Goal: Task Accomplishment & Management: Manage account settings

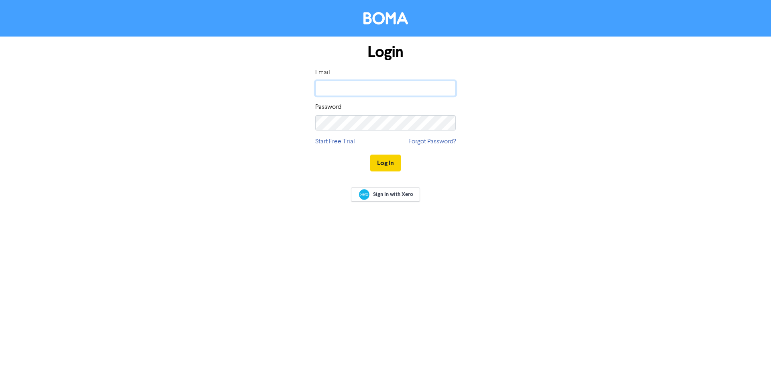
type input "[EMAIL_ADDRESS][DOMAIN_NAME]"
click at [383, 160] on button "Log In" at bounding box center [385, 163] width 31 height 17
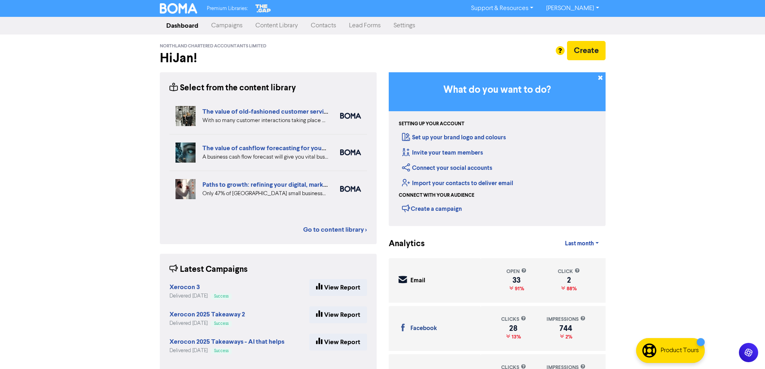
click at [321, 24] on link "Contacts" at bounding box center [324, 26] width 38 height 16
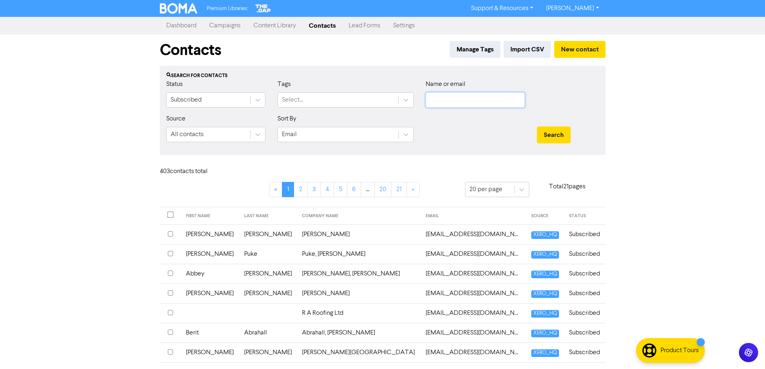
click at [463, 100] on input "text" at bounding box center [475, 99] width 99 height 15
click at [560, 136] on button "Search" at bounding box center [554, 135] width 34 height 17
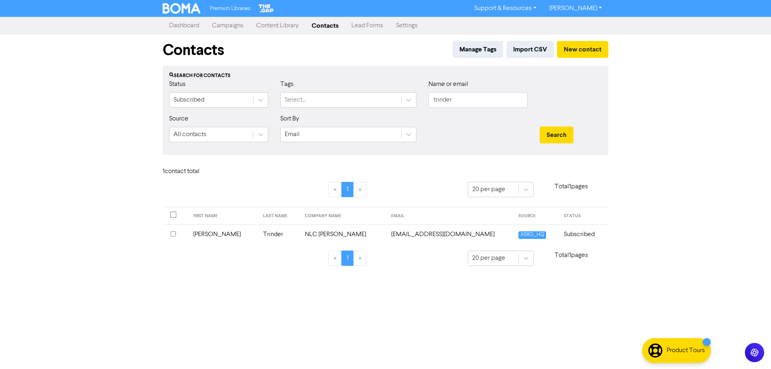
click at [173, 235] on input "checkbox" at bounding box center [173, 233] width 5 height 5
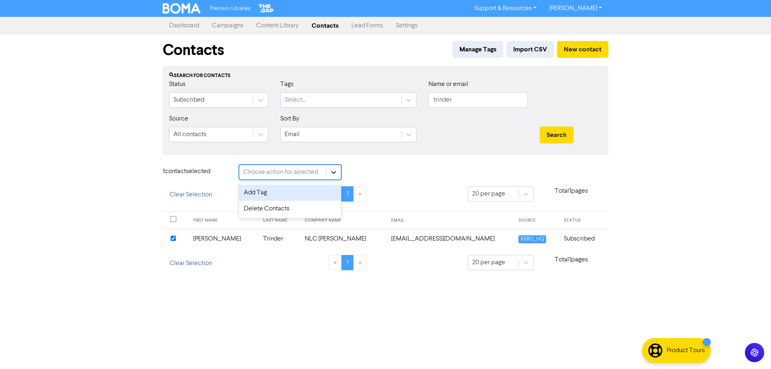
click at [335, 173] on icon at bounding box center [333, 172] width 5 height 3
click at [262, 213] on div "Delete Contacts" at bounding box center [290, 209] width 102 height 16
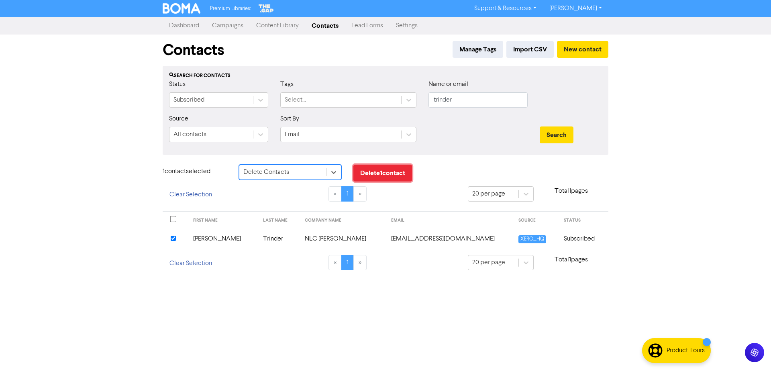
click at [370, 172] on button "Delete 1 contact" at bounding box center [383, 173] width 59 height 17
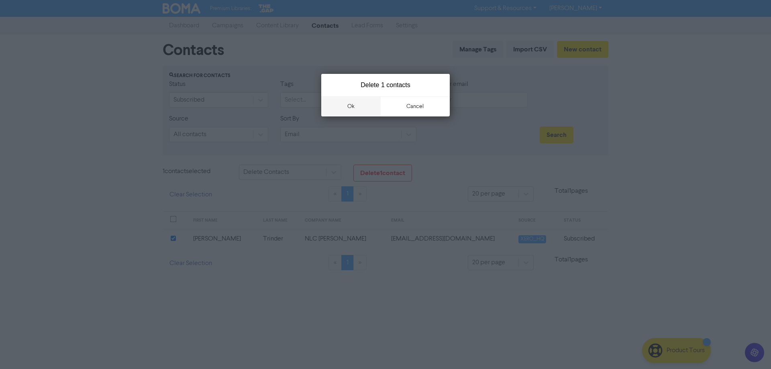
click at [352, 103] on button "ok" at bounding box center [350, 106] width 59 height 20
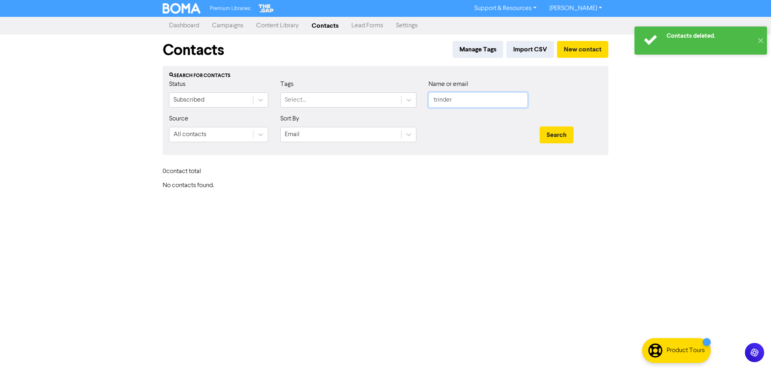
drag, startPoint x: 474, startPoint y: 99, endPoint x: 419, endPoint y: 100, distance: 54.6
click at [419, 100] on div "Status Subscribed Tags Select... Name or email trinder" at bounding box center [385, 97] width 445 height 35
click at [540, 127] on button "Search" at bounding box center [557, 135] width 34 height 17
drag, startPoint x: 473, startPoint y: 100, endPoint x: 390, endPoint y: 104, distance: 82.8
click at [390, 104] on div "Status Subscribed Tags Select... Name or email [PERSON_NAME]" at bounding box center [385, 97] width 445 height 35
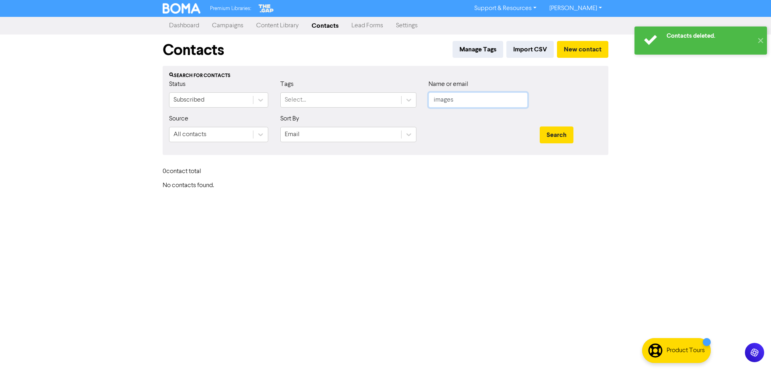
type input "images"
click at [540, 127] on button "Search" at bounding box center [557, 135] width 34 height 17
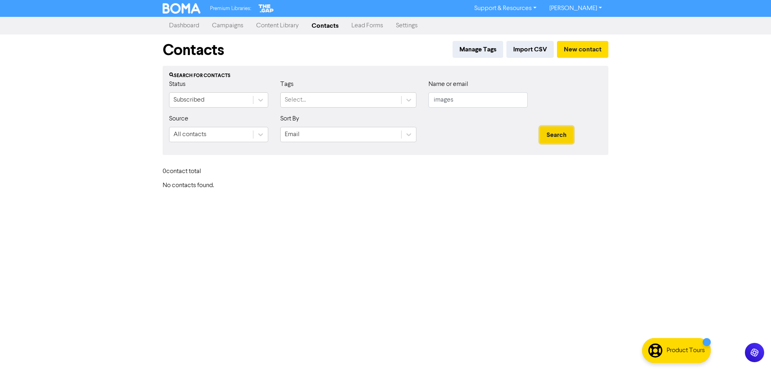
click at [558, 129] on button "Search" at bounding box center [557, 135] width 34 height 17
drag, startPoint x: 472, startPoint y: 98, endPoint x: 370, endPoint y: 101, distance: 102.9
click at [370, 101] on div "Status Subscribed Tags Select... Name or email images" at bounding box center [385, 97] width 445 height 35
click at [552, 138] on button "Search" at bounding box center [557, 135] width 34 height 17
drag, startPoint x: 464, startPoint y: 102, endPoint x: 376, endPoint y: 101, distance: 88.8
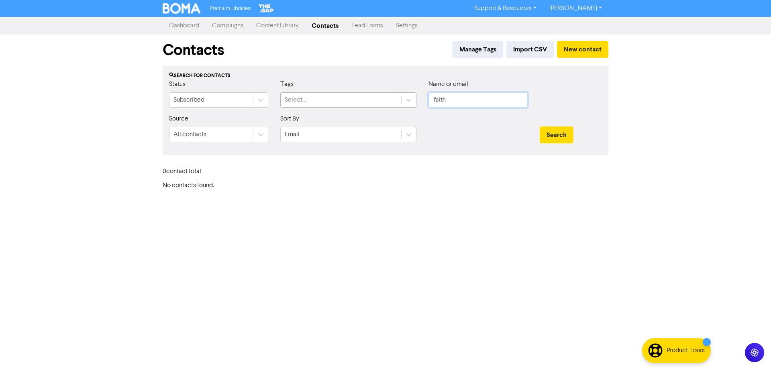
click at [376, 101] on div "Status Subscribed Tags Select... Name or email faith" at bounding box center [385, 97] width 445 height 35
type input "[PERSON_NAME]"
click at [563, 137] on button "Search" at bounding box center [557, 135] width 34 height 17
